Goal: Task Accomplishment & Management: Manage account settings

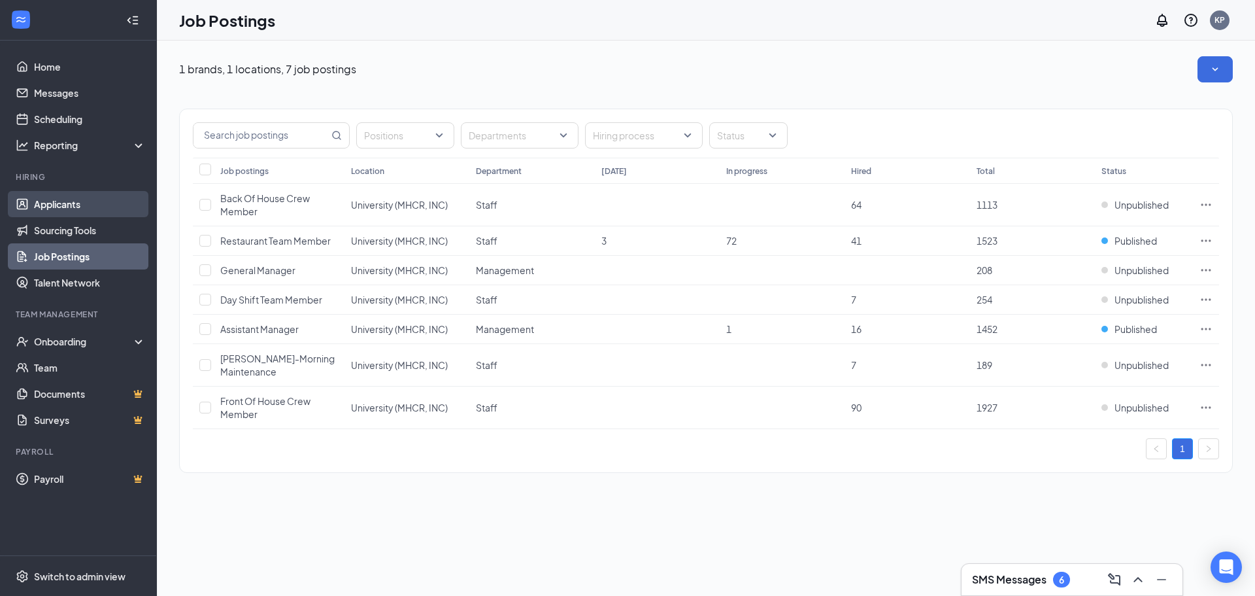
click at [112, 201] on link "Applicants" at bounding box center [90, 204] width 112 height 26
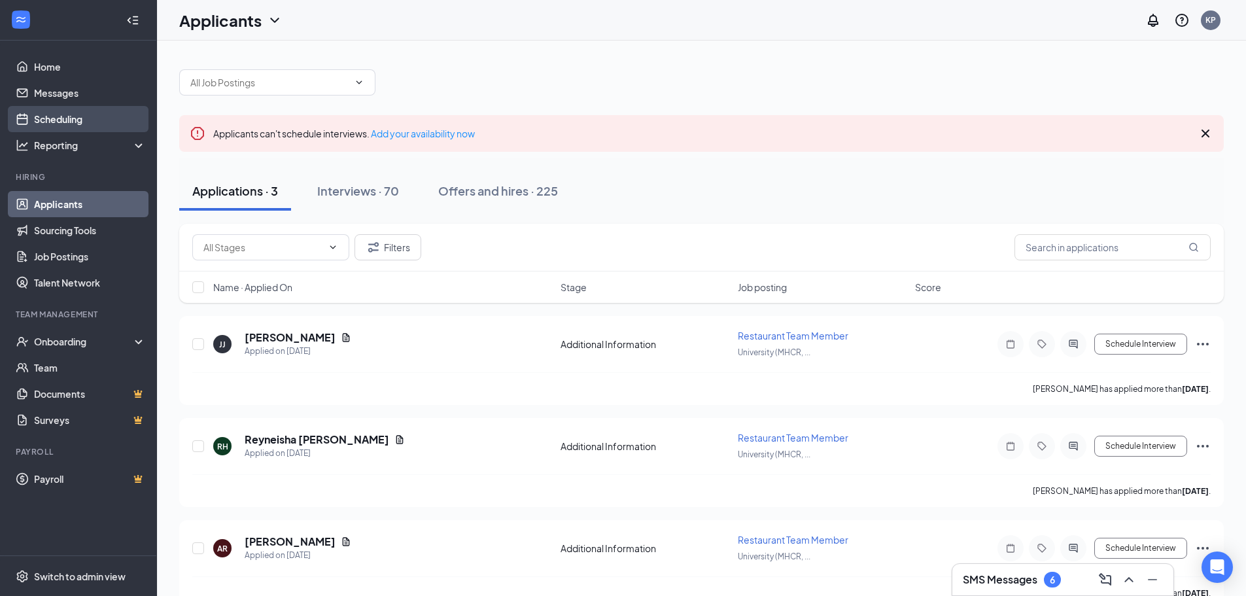
click at [109, 124] on link "Scheduling" at bounding box center [90, 119] width 112 height 26
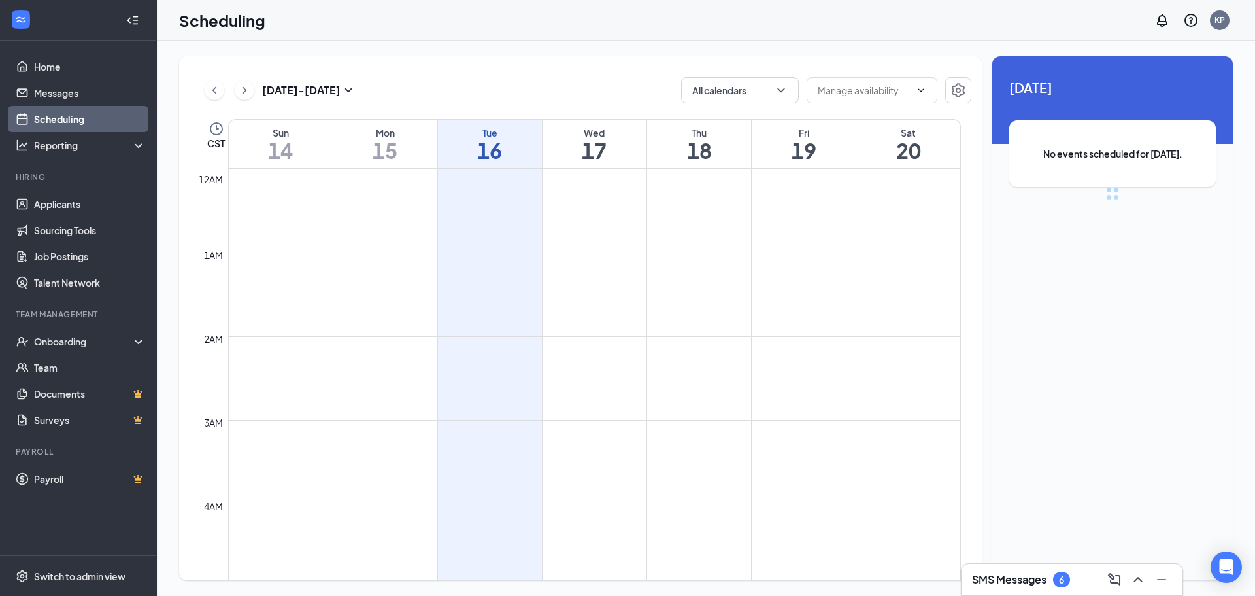
scroll to position [643, 0]
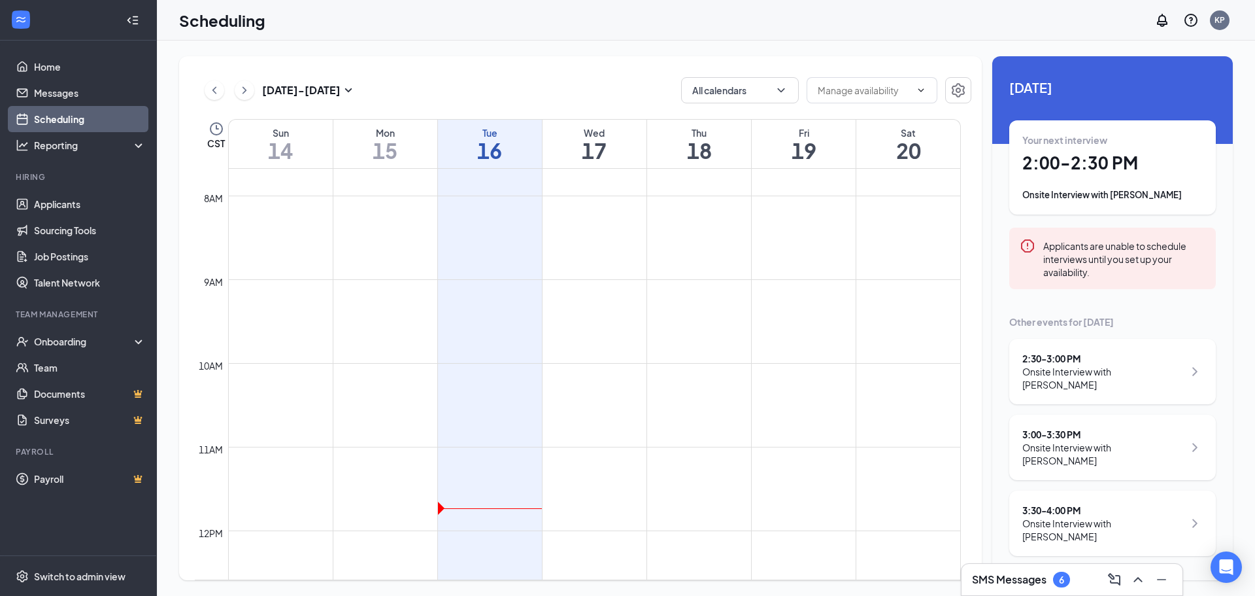
click at [443, 511] on td at bounding box center [594, 519] width 733 height 21
click at [441, 505] on td at bounding box center [594, 498] width 733 height 21
click at [439, 504] on td at bounding box center [594, 498] width 733 height 21
click at [443, 507] on td at bounding box center [594, 498] width 733 height 21
click at [445, 507] on td at bounding box center [594, 498] width 733 height 21
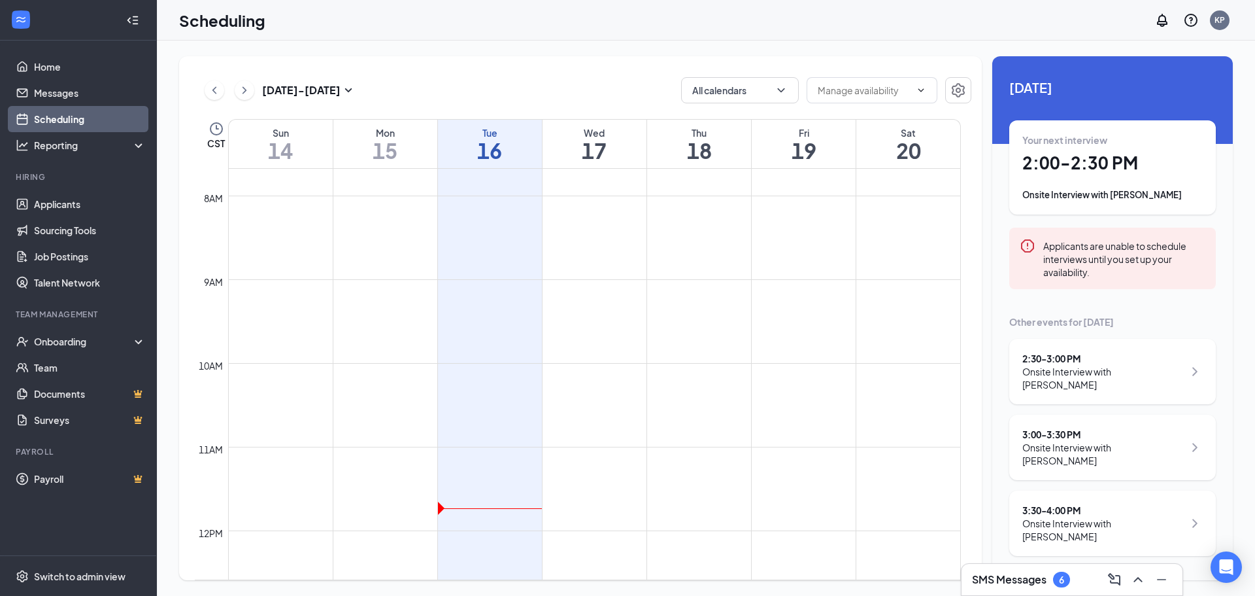
click at [477, 449] on td at bounding box center [594, 457] width 733 height 21
click at [788, 97] on button "All calendars" at bounding box center [740, 90] width 118 height 26
click at [909, 92] on input "text" at bounding box center [864, 90] width 93 height 14
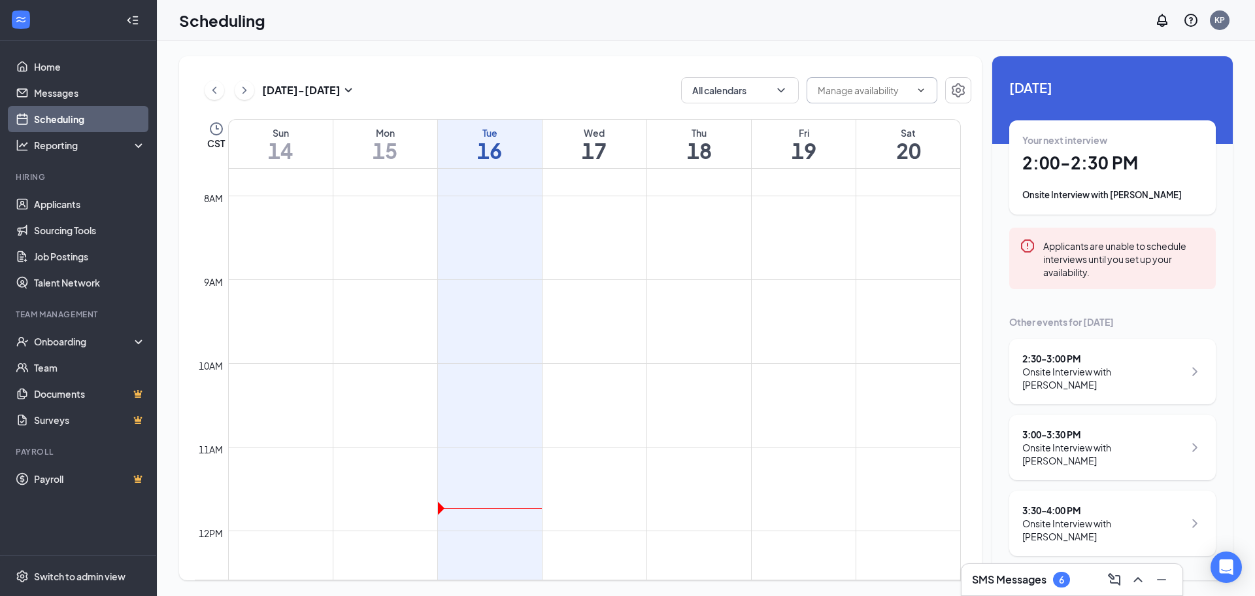
click at [1038, 580] on h3 "SMS Messages" at bounding box center [1009, 579] width 75 height 14
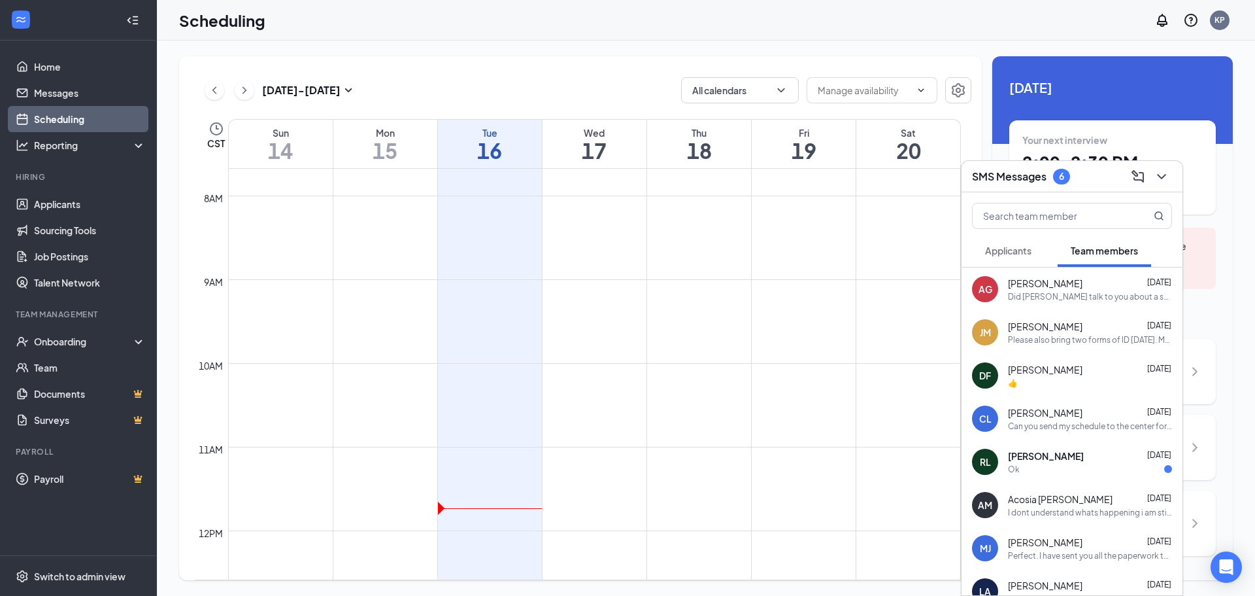
click at [1089, 118] on div "[DATE] Your next interview 2:00 - 2:30 PM Onsite Interview with [PERSON_NAME] A…" at bounding box center [1113, 316] width 241 height 520
click at [1172, 184] on div at bounding box center [1161, 176] width 24 height 21
click at [1017, 129] on div "Your next interview 2:00 - 2:30 PM Onsite Interview with [PERSON_NAME]" at bounding box center [1113, 167] width 207 height 94
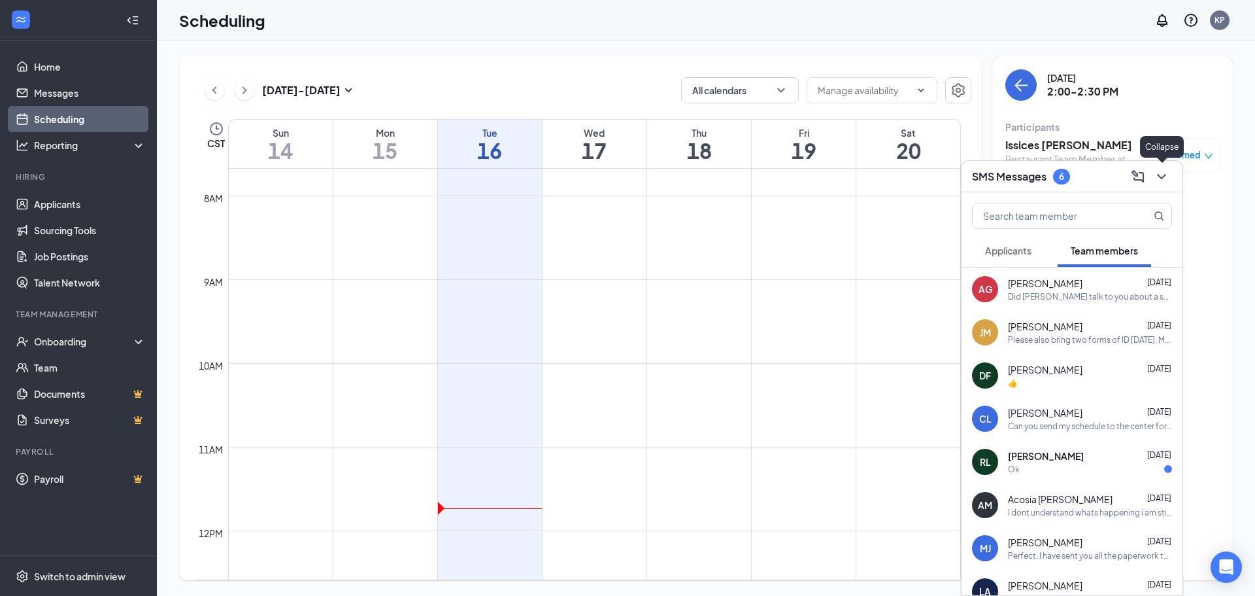
click at [1166, 173] on icon "ChevronDown" at bounding box center [1162, 177] width 16 height 16
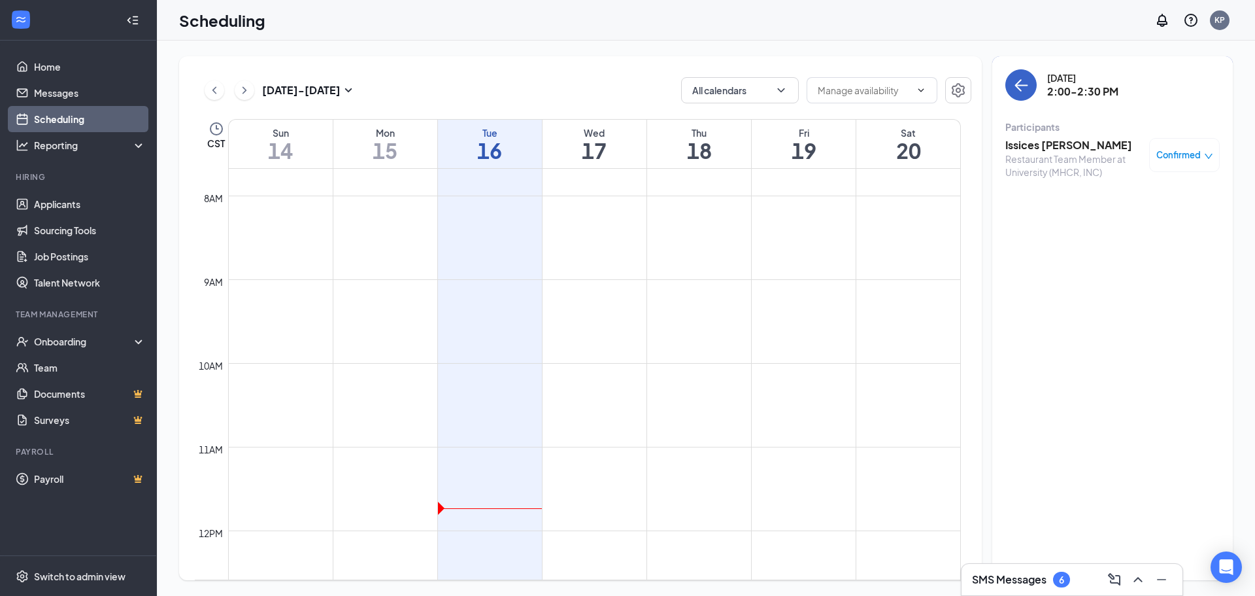
click at [1023, 85] on icon "ArrowLeft" at bounding box center [1022, 85] width 12 height 1
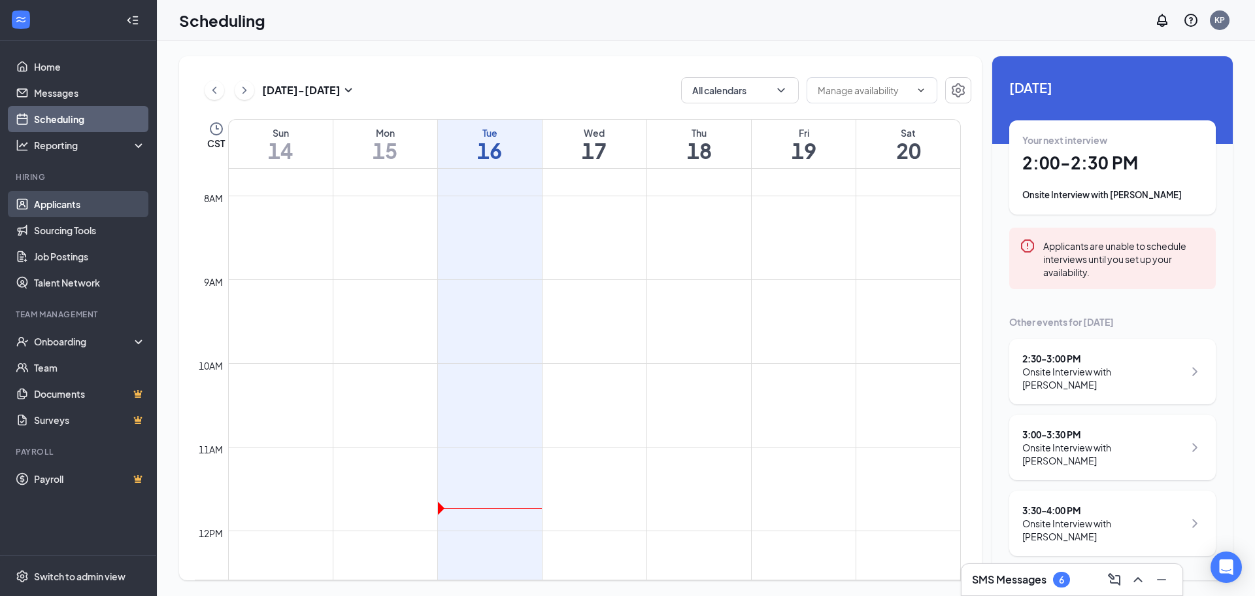
click at [122, 209] on link "Applicants" at bounding box center [90, 204] width 112 height 26
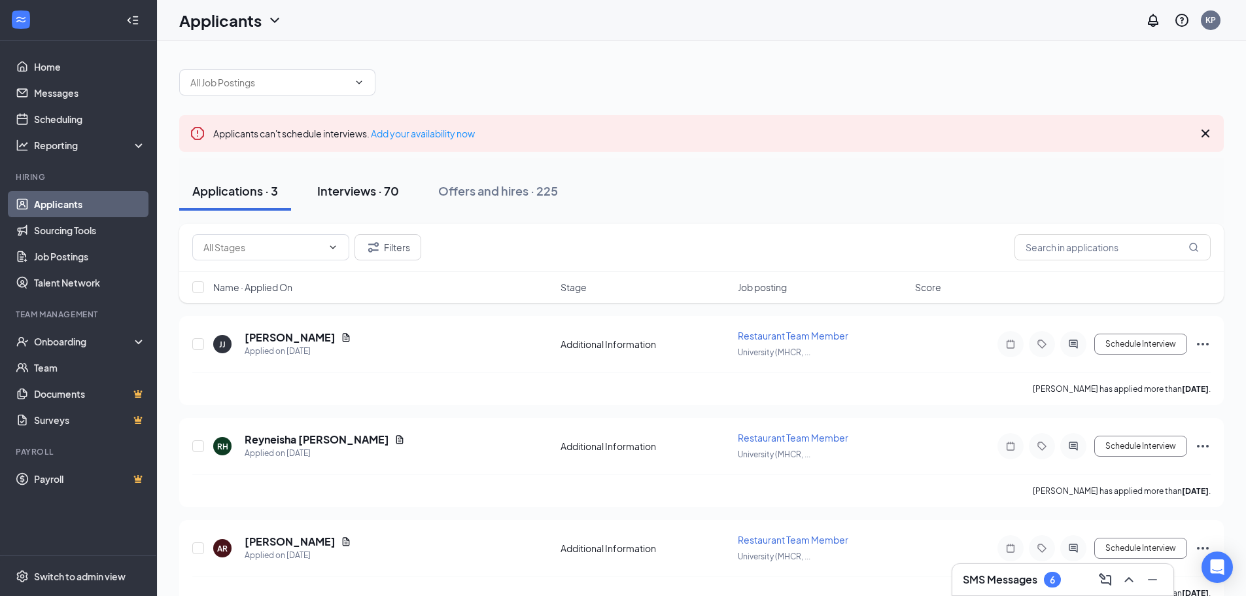
click at [376, 202] on button "Interviews · 70" at bounding box center [358, 190] width 108 height 39
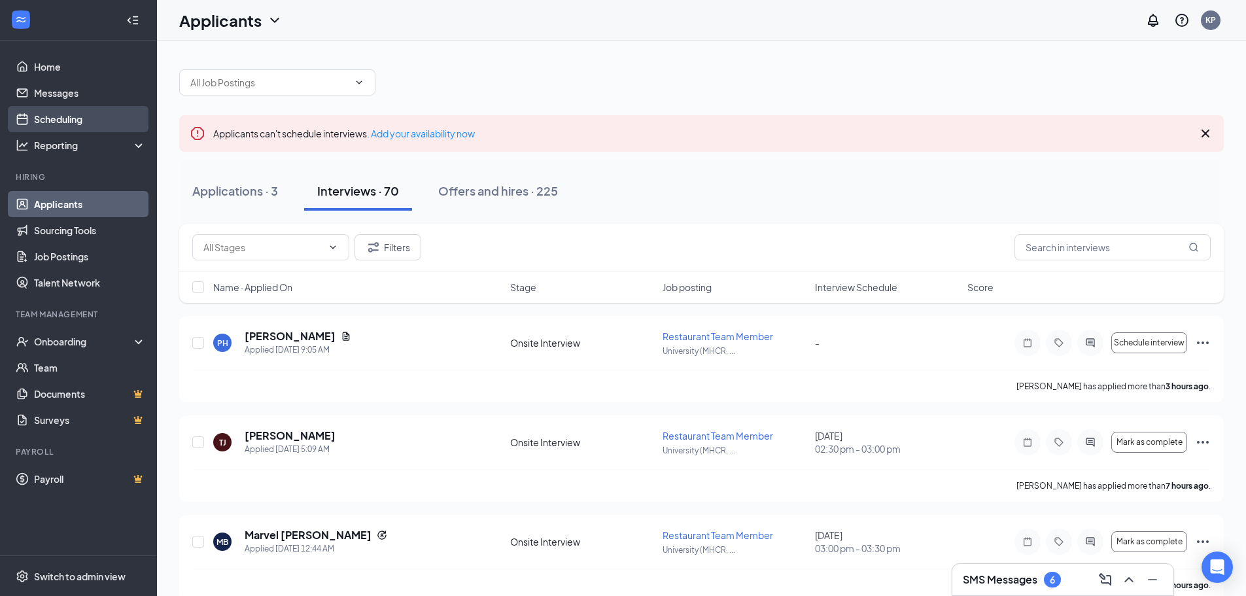
click at [97, 117] on link "Scheduling" at bounding box center [90, 119] width 112 height 26
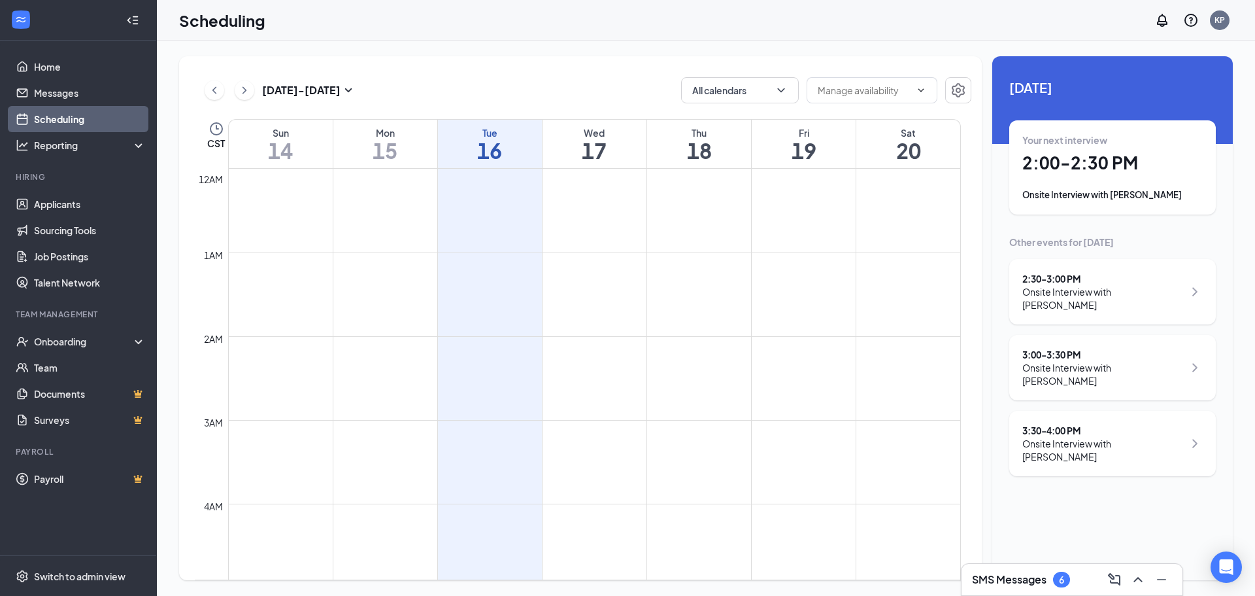
scroll to position [643, 0]
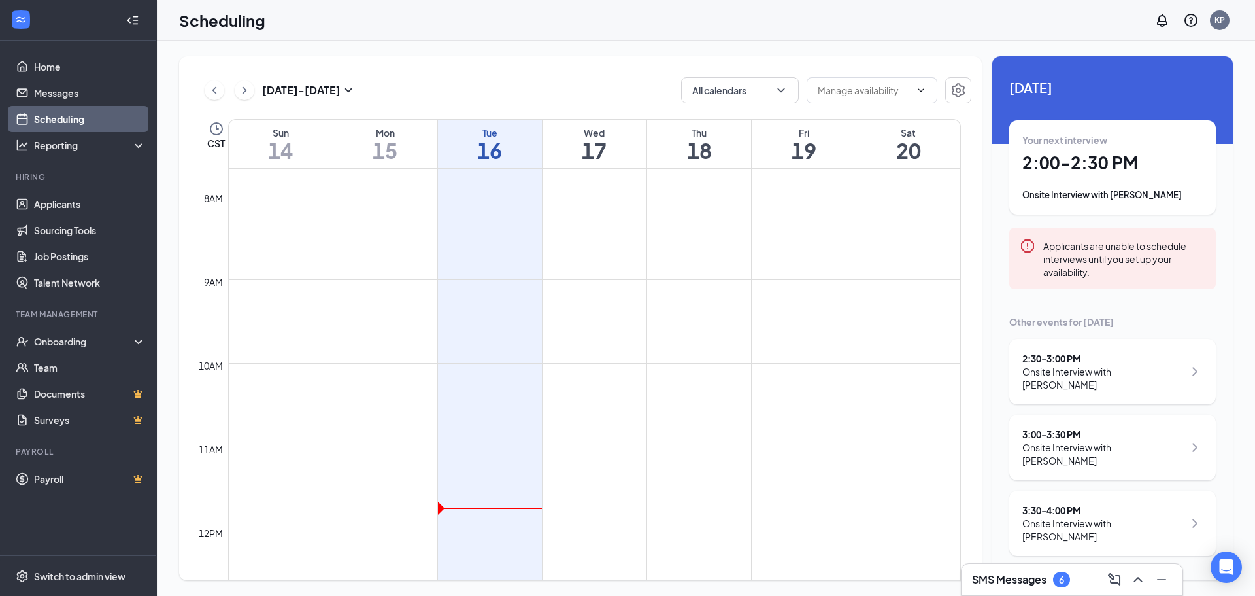
click at [474, 126] on div "Tue" at bounding box center [490, 132] width 104 height 13
click at [934, 88] on span at bounding box center [872, 90] width 131 height 26
click at [958, 91] on icon "Settings" at bounding box center [959, 90] width 16 height 16
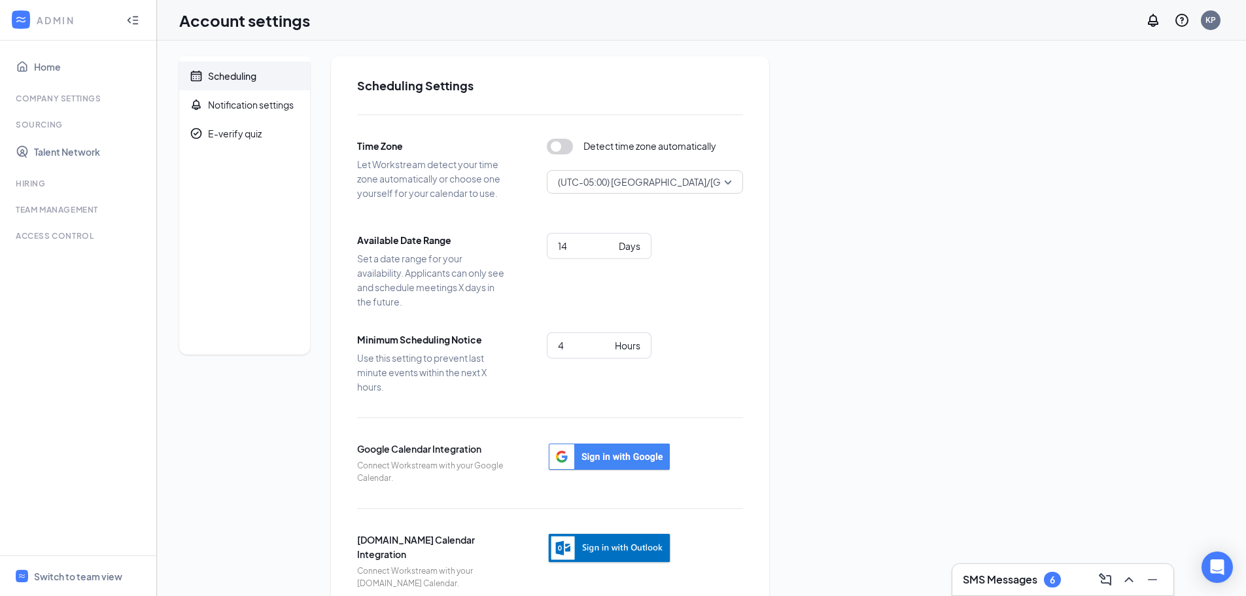
click at [142, 24] on div at bounding box center [133, 20] width 26 height 26
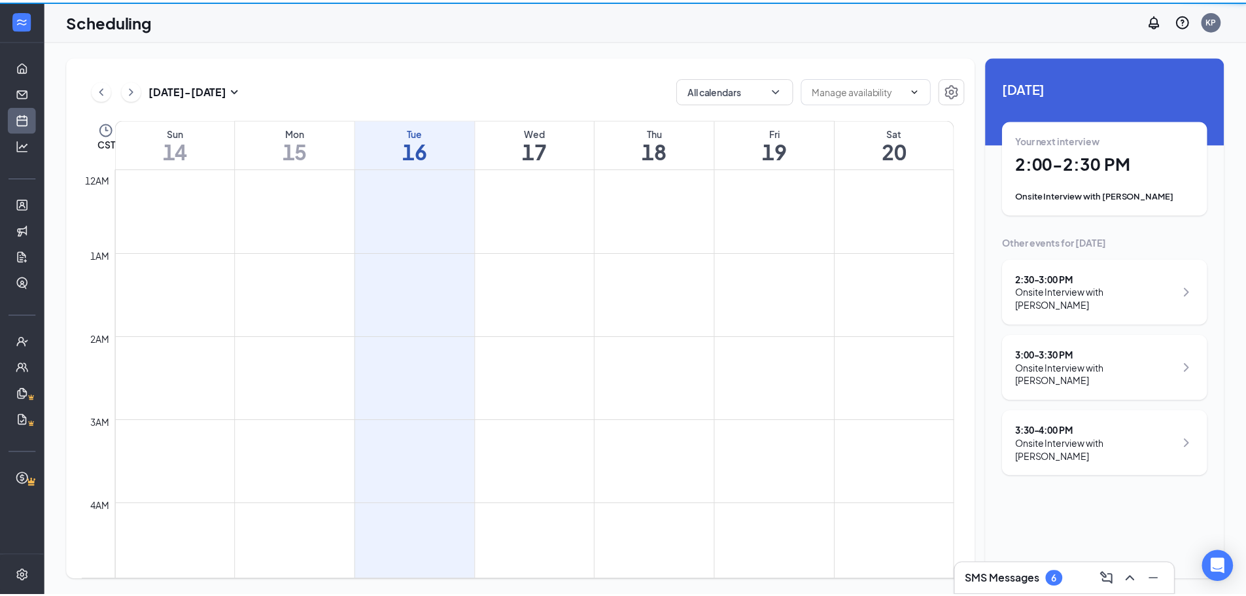
scroll to position [643, 0]
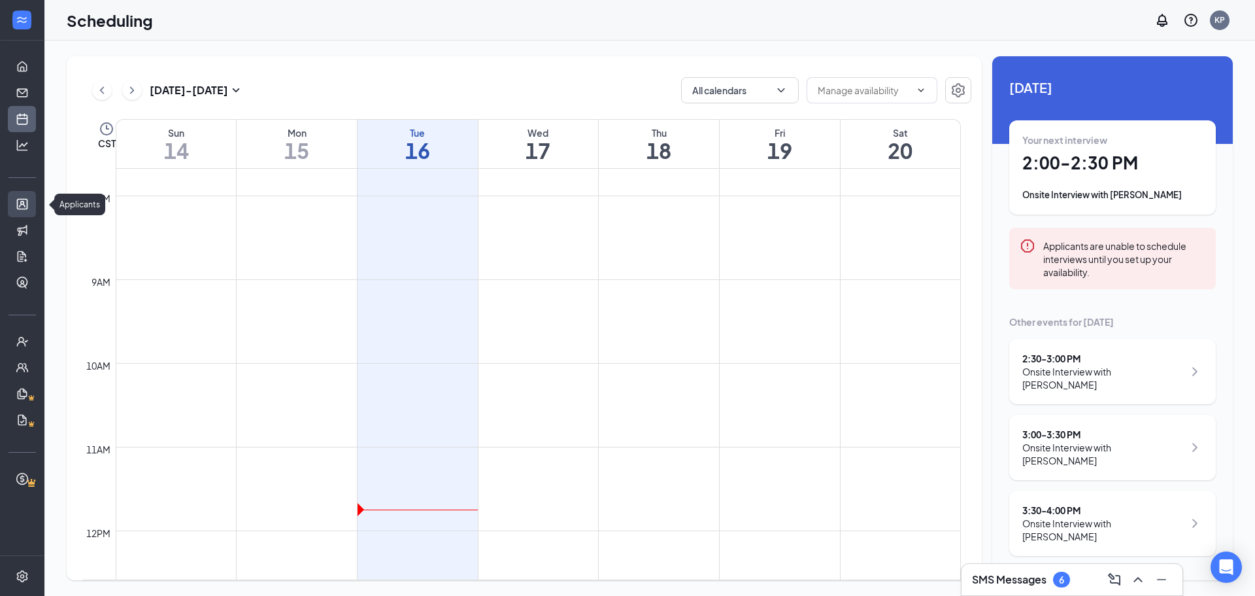
click at [34, 206] on link "Applicants" at bounding box center [40, 204] width 13 height 26
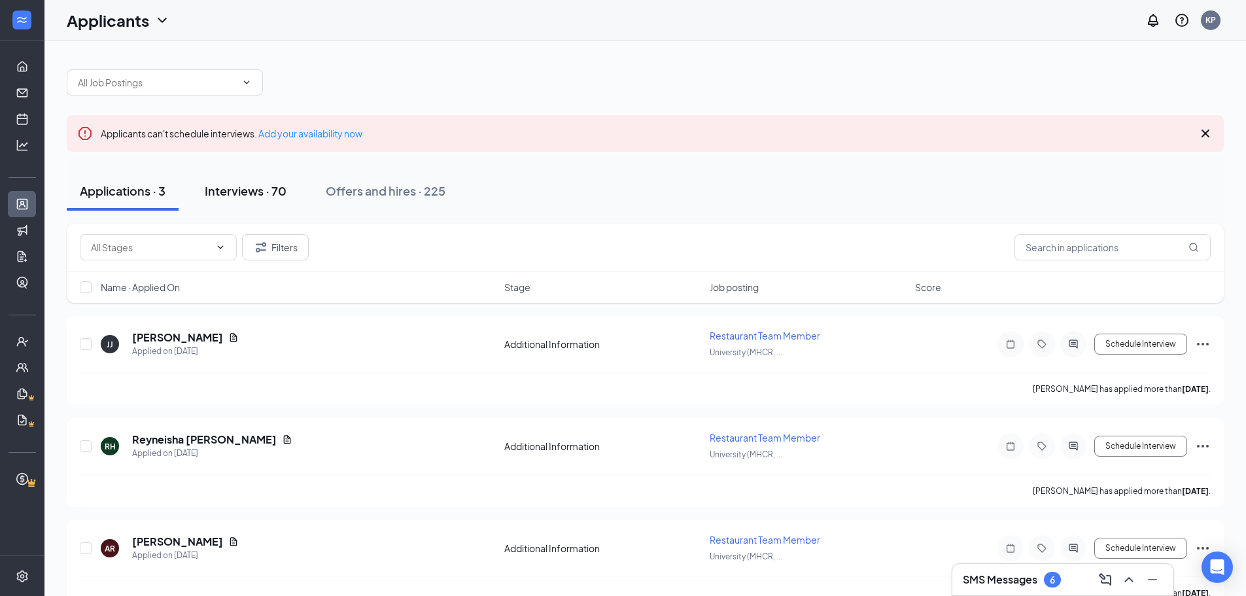
click at [245, 184] on div "Interviews · 70" at bounding box center [246, 190] width 82 height 16
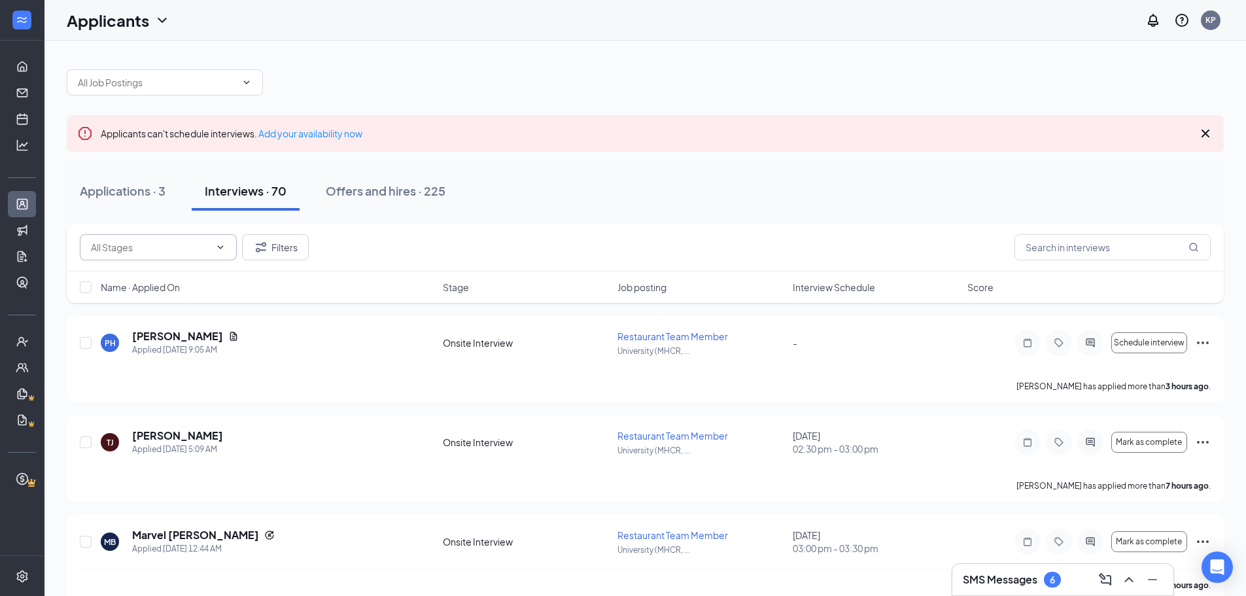
click at [226, 248] on span at bounding box center [158, 247] width 157 height 26
click at [242, 93] on span at bounding box center [165, 82] width 196 height 26
click at [1202, 125] on div "Applicants can't schedule interviews. Add your availability now" at bounding box center [645, 133] width 1157 height 37
click at [1204, 129] on icon "Cross" at bounding box center [1205, 134] width 16 height 16
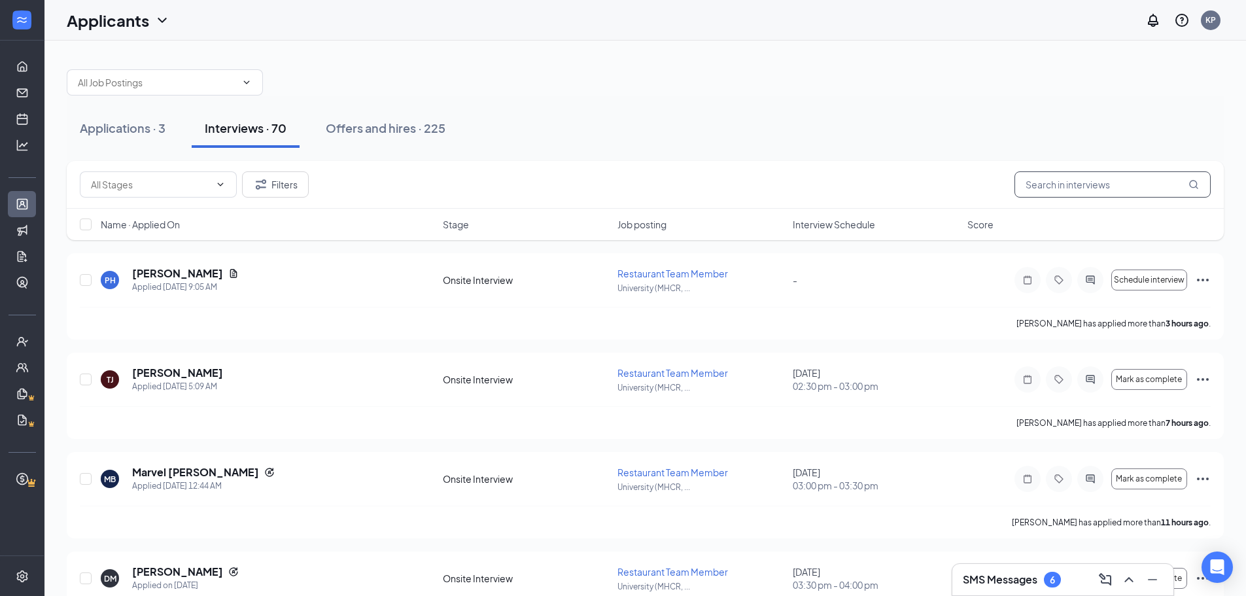
click at [1092, 184] on input "text" at bounding box center [1112, 184] width 196 height 26
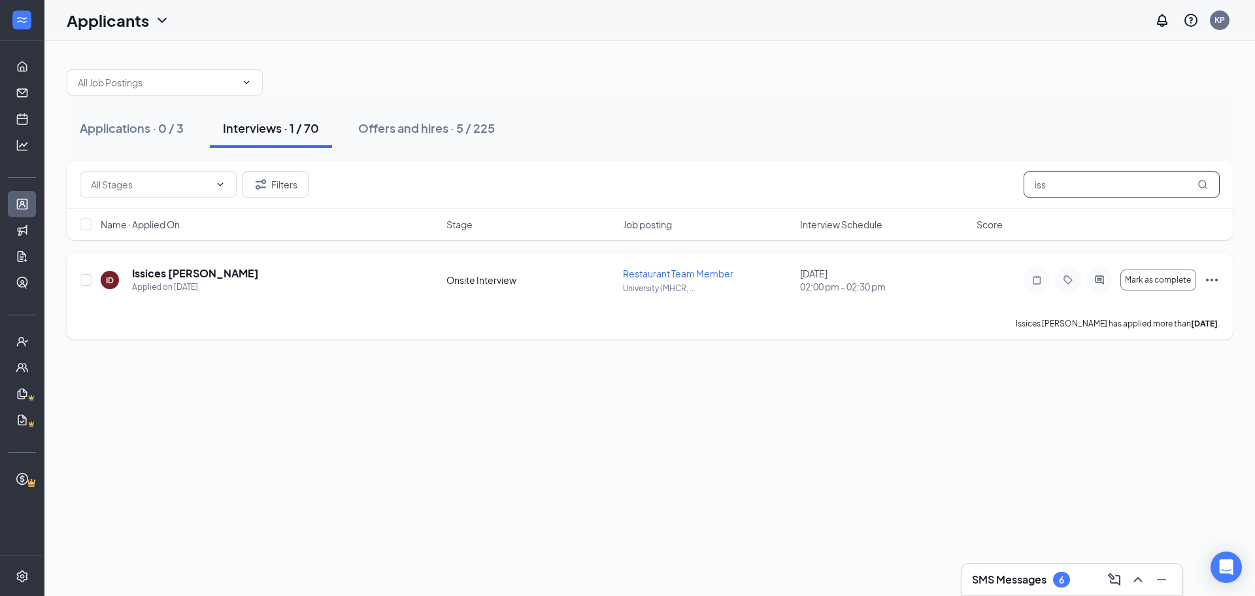
type input "iss"
click at [433, 301] on div "ID Issices [PERSON_NAME] Applied on [DATE] Onsite Interview Restaurant Team Mem…" at bounding box center [650, 286] width 1140 height 41
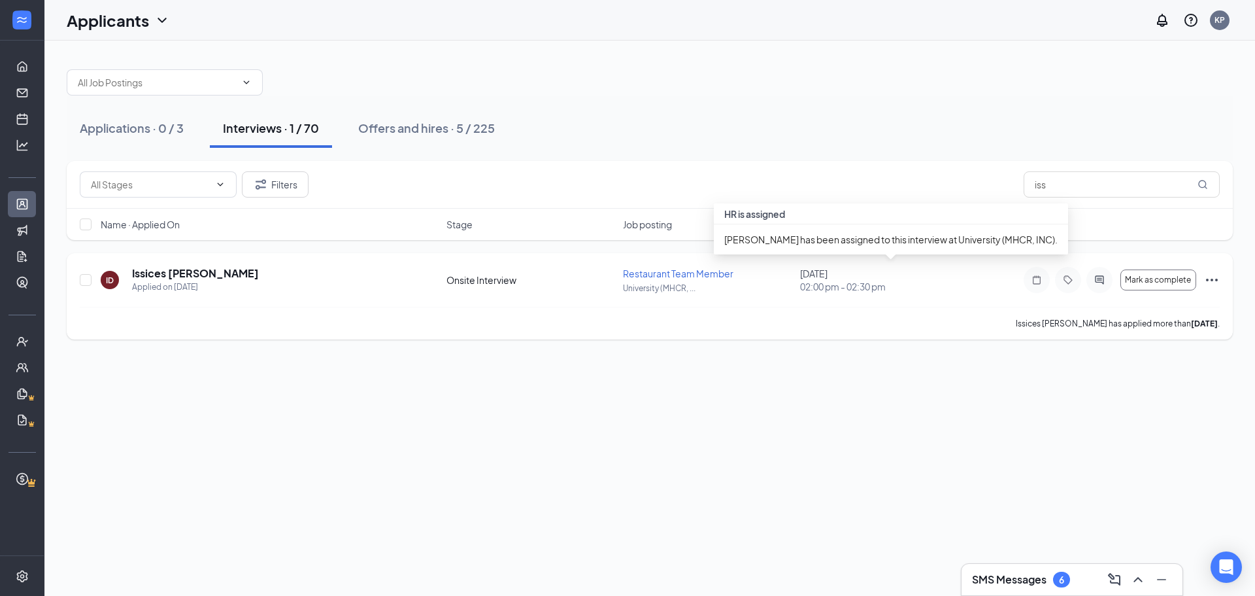
click at [845, 279] on div "[DATE] 02:00 pm - 02:30 pm" at bounding box center [884, 280] width 169 height 26
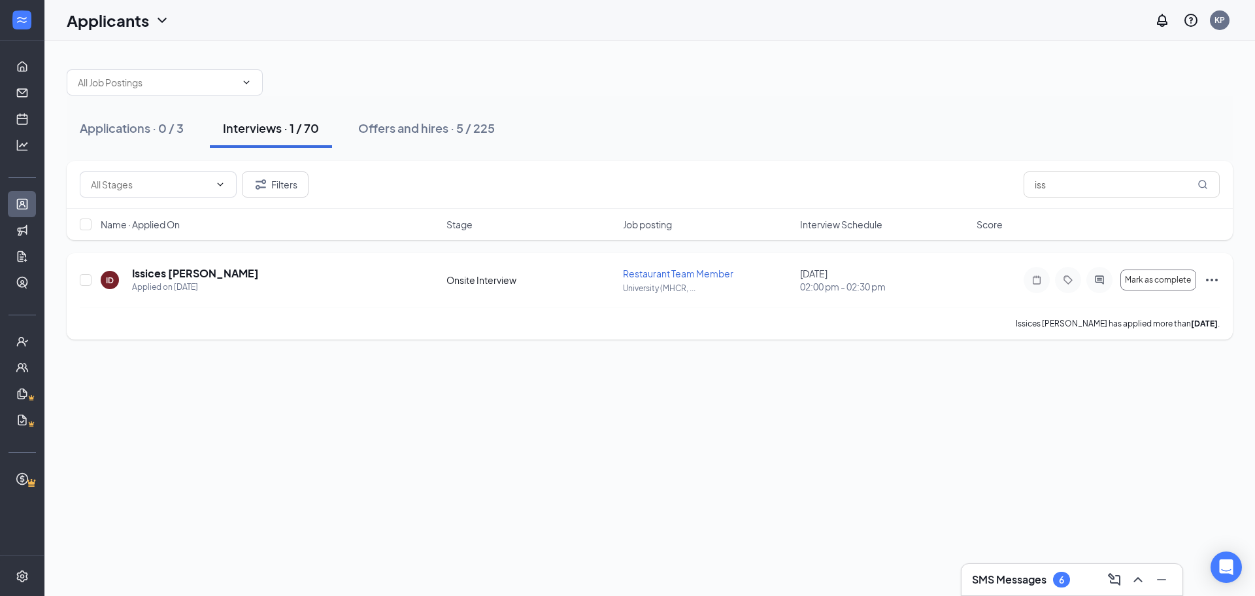
click at [1085, 328] on p "[PERSON_NAME] has applied more than [DATE] ." at bounding box center [1118, 323] width 204 height 11
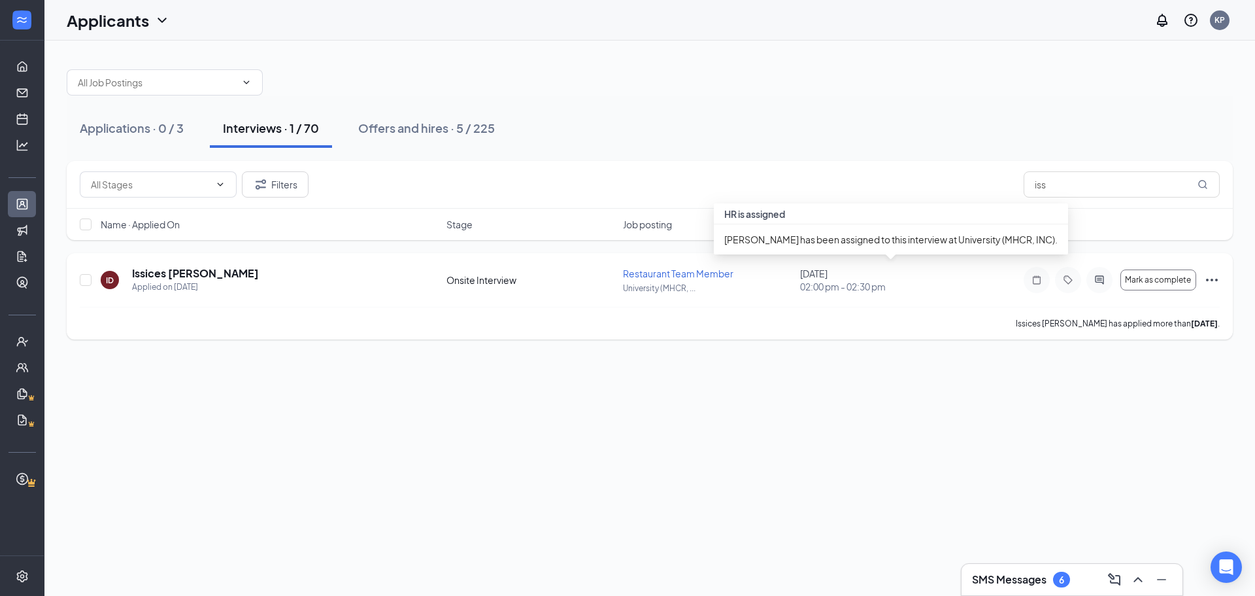
click at [837, 274] on div "[DATE] 02:00 pm - 02:30 pm" at bounding box center [884, 280] width 169 height 26
click at [789, 280] on div "Restaurant Team Member University (MHCR, ..." at bounding box center [707, 280] width 169 height 27
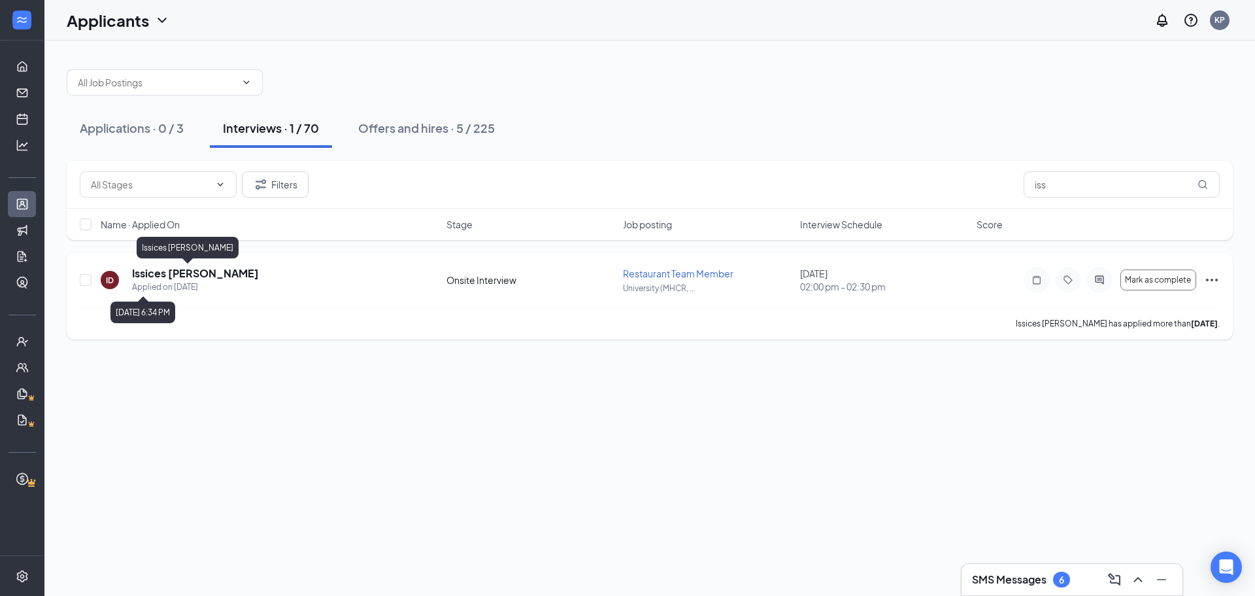
click at [183, 280] on h5 "Issices [PERSON_NAME]" at bounding box center [195, 273] width 127 height 14
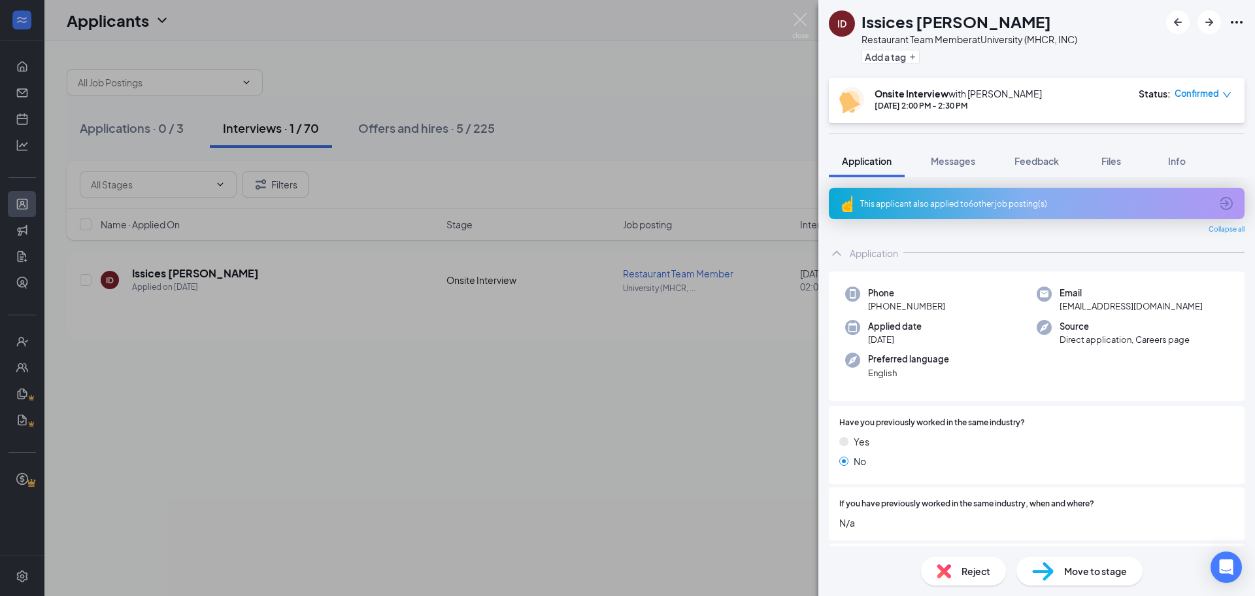
click at [966, 111] on div "Onsite Interview with [PERSON_NAME] [DATE] 2:00 PM - 2:30 PM" at bounding box center [958, 100] width 167 height 27
click at [1242, 20] on icon "Ellipses" at bounding box center [1237, 22] width 16 height 16
click at [1195, 51] on link "View full application" at bounding box center [1166, 52] width 141 height 13
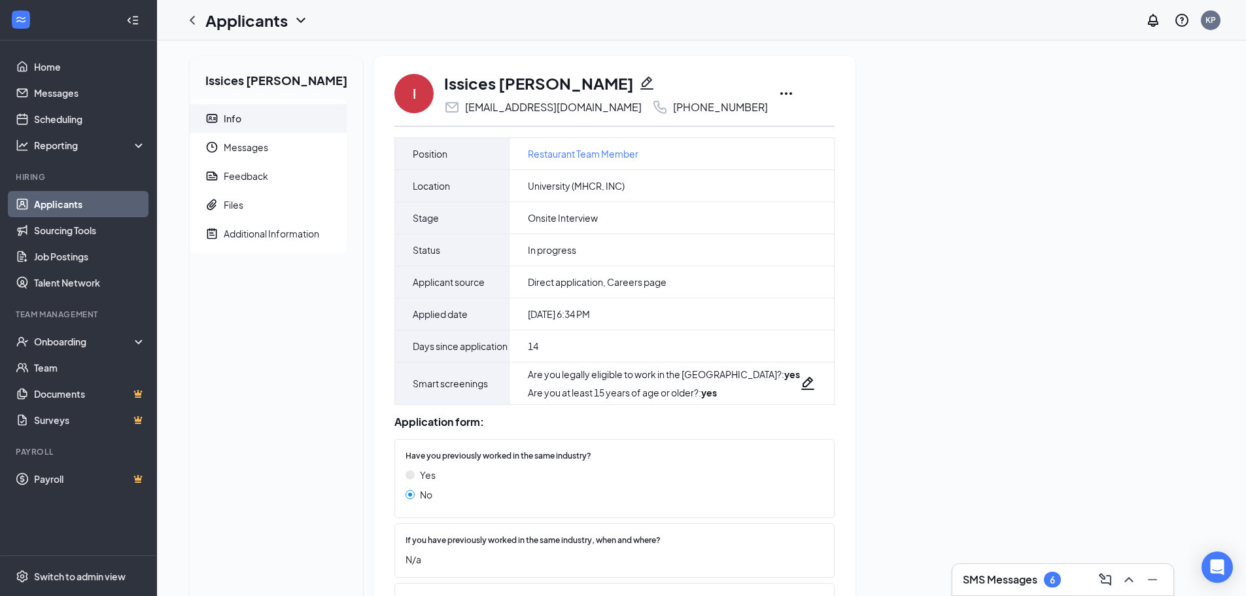
click at [778, 93] on icon "Ellipses" at bounding box center [786, 94] width 16 height 16
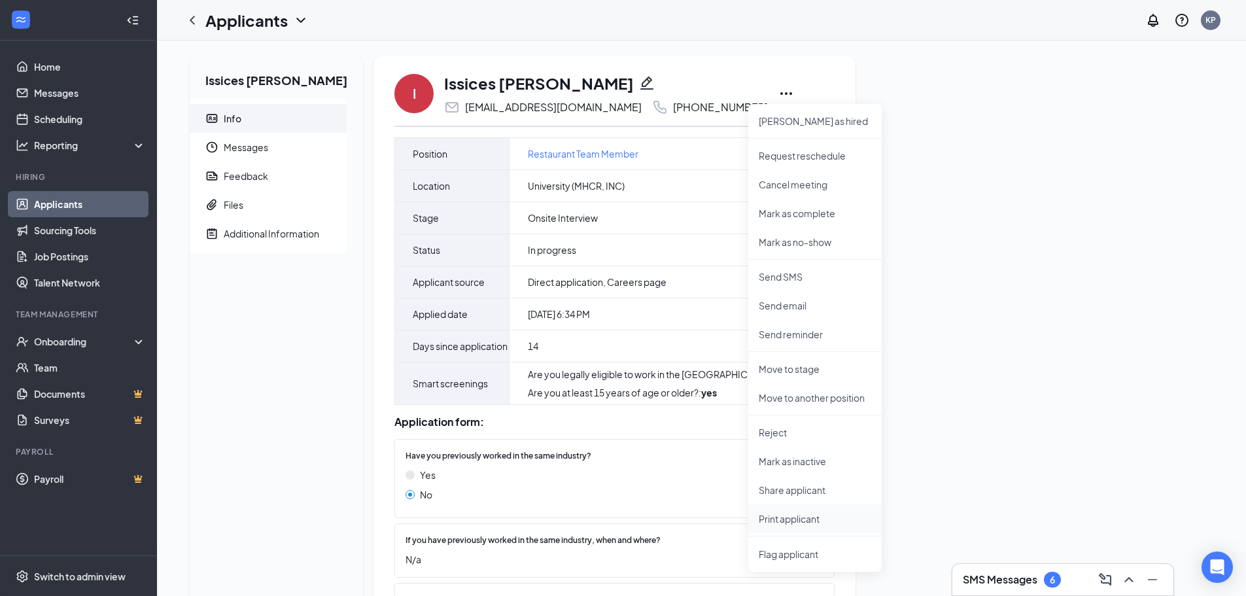
click at [804, 514] on p "Print applicant" at bounding box center [814, 518] width 112 height 13
